Goal: Information Seeking & Learning: Find specific fact

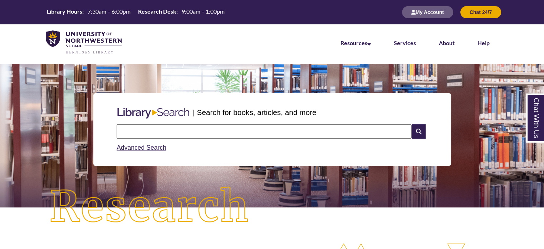
click at [246, 133] on input "text" at bounding box center [264, 131] width 295 height 14
type input "**********"
click at [228, 133] on input "text" at bounding box center [264, 131] width 295 height 14
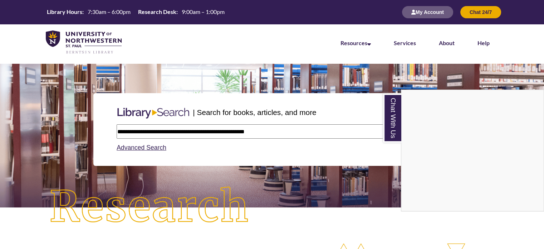
type input "**********"
